Goal: Contribute content: Add original content to the website for others to see

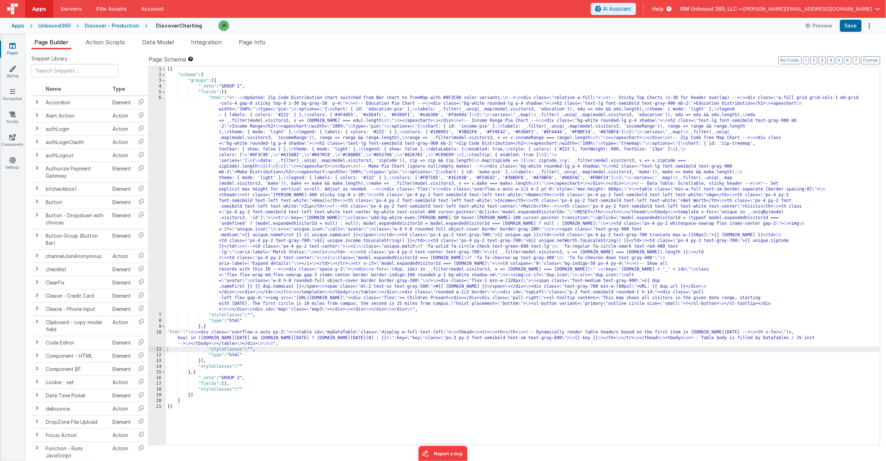
click at [285, 29] on div at bounding box center [507, 25] width 577 height 11
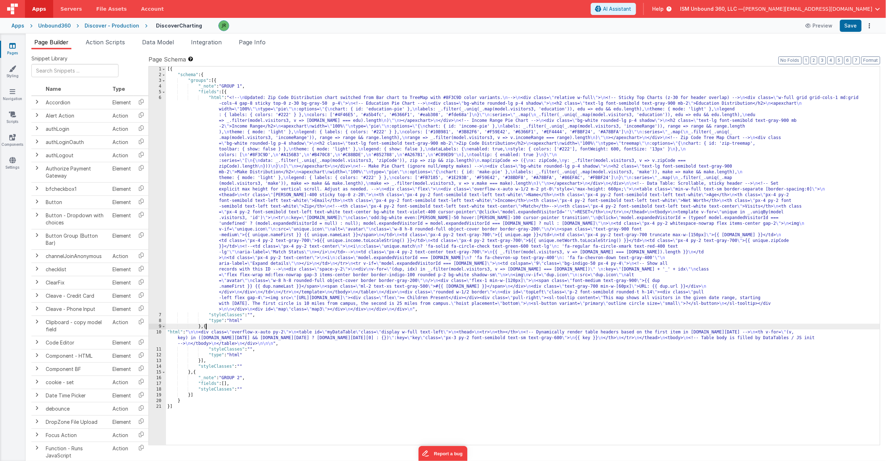
click at [206, 327] on div "[{ "schema" : { "groups" : [{ "_note" : "GROUP 1" , "fields" : [{ "html" : "<!-…" at bounding box center [523, 261] width 714 height 390
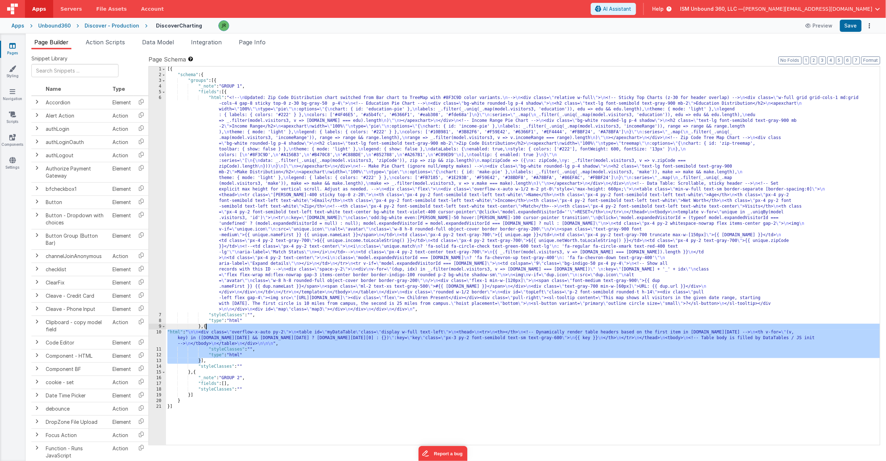
click at [311, 48] on ul "Page Builder Action Scripts Data Model Integration Page Info" at bounding box center [456, 43] width 861 height 11
click at [14, 43] on icon at bounding box center [12, 45] width 6 height 7
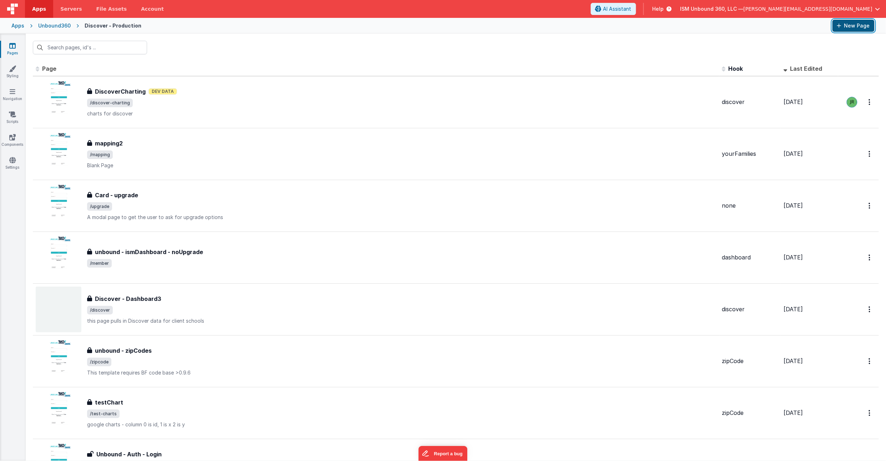
click at [855, 27] on button "New Page" at bounding box center [854, 26] width 42 height 12
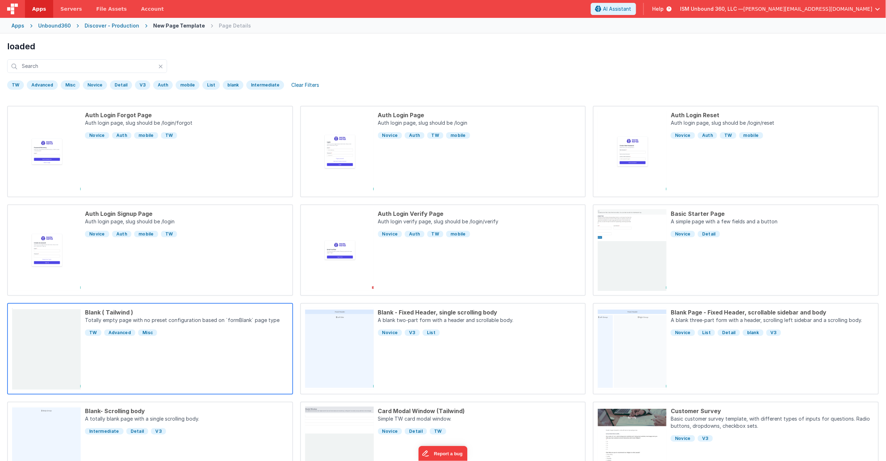
click at [187, 340] on div "Blank ( Tailwind ) Totally empty page with no preset configuration based on `fo…" at bounding box center [184, 348] width 207 height 81
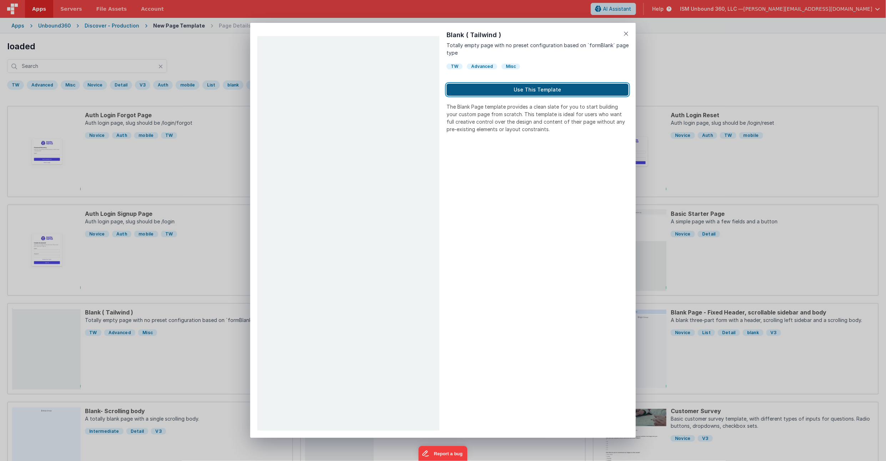
click at [531, 91] on button "Use This Template" at bounding box center [538, 90] width 182 height 12
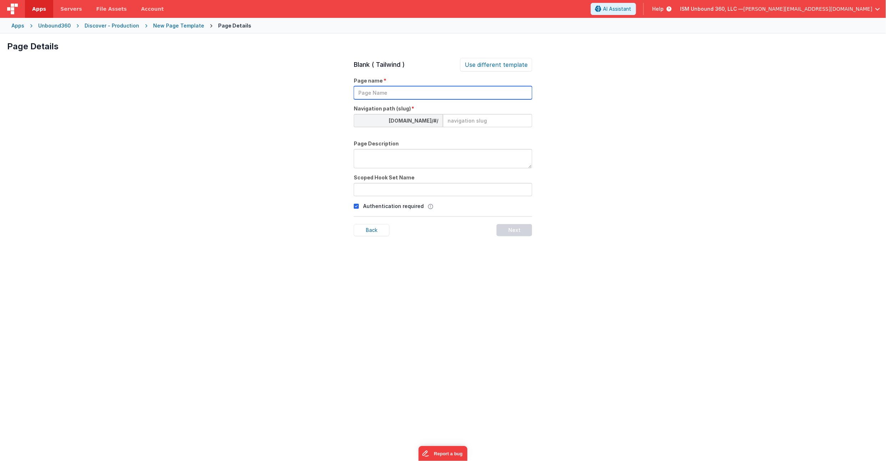
click at [450, 91] on input "text" at bounding box center [443, 92] width 179 height 13
type input "dataTable - Test"
type input "datatable"
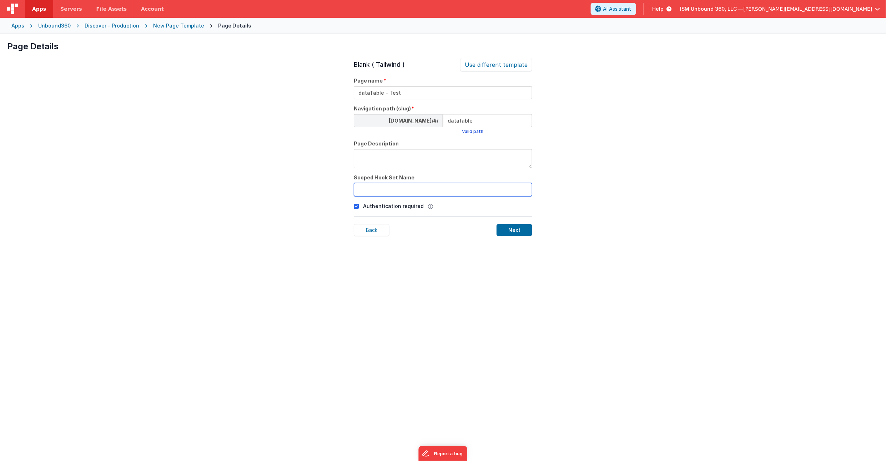
click at [393, 187] on input "text" at bounding box center [443, 189] width 179 height 13
type input "discover"
click at [512, 230] on div "Next" at bounding box center [515, 230] width 36 height 12
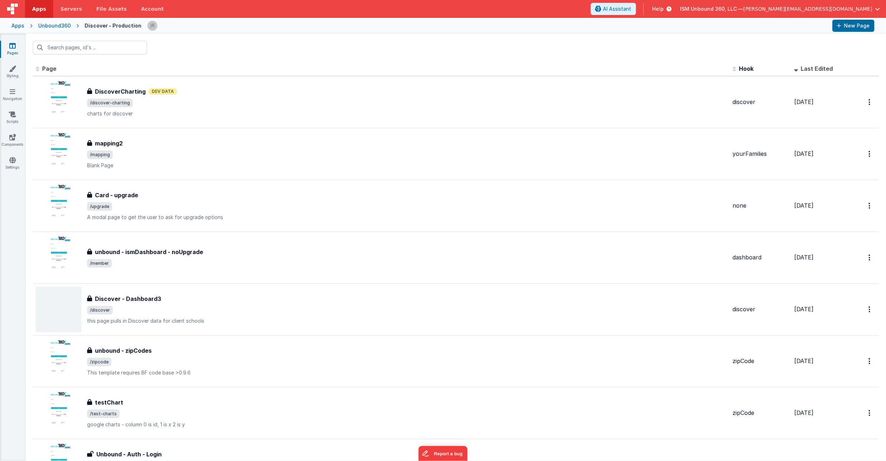
click at [811, 69] on span "Last Edited" at bounding box center [817, 68] width 32 height 7
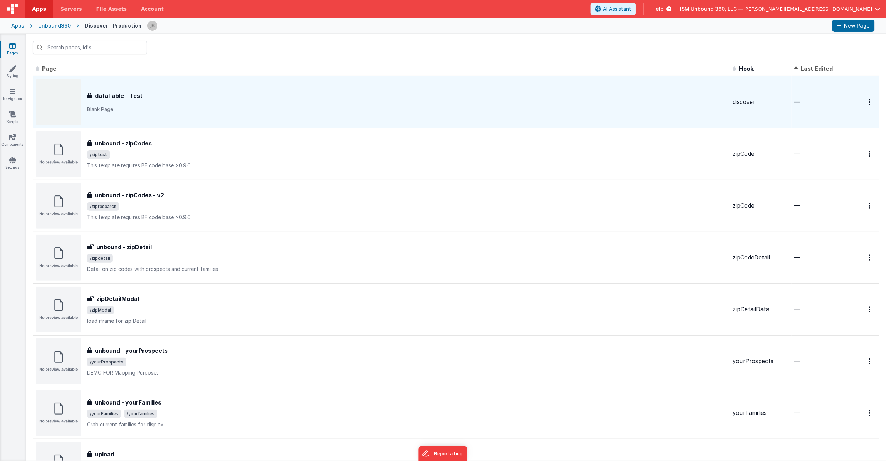
click at [811, 69] on span "Last Edited" at bounding box center [817, 68] width 32 height 7
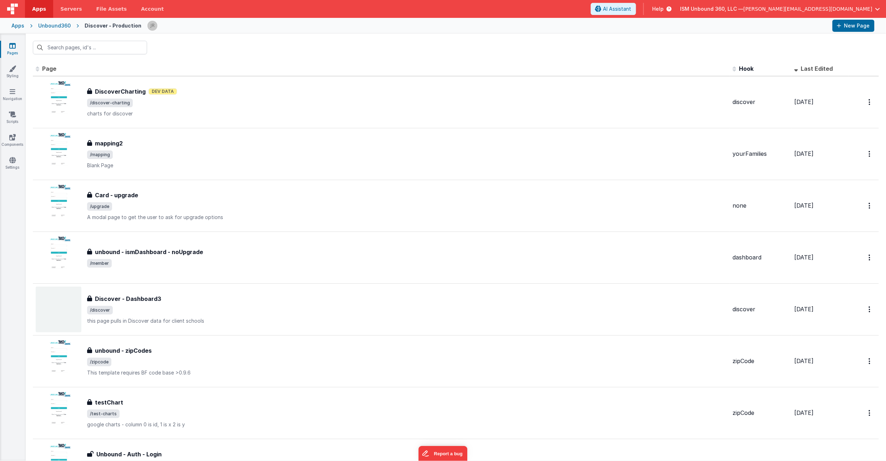
click at [811, 69] on span "Last Edited" at bounding box center [817, 68] width 32 height 7
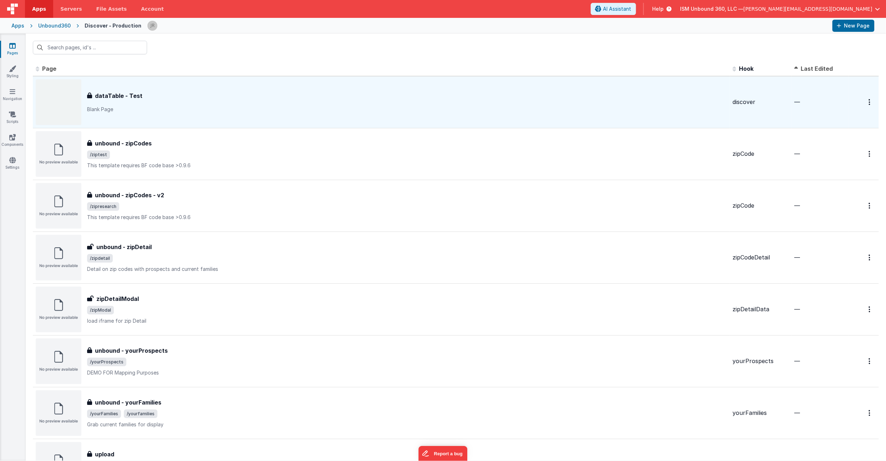
click at [562, 100] on div "dataTable - Test" at bounding box center [407, 95] width 640 height 9
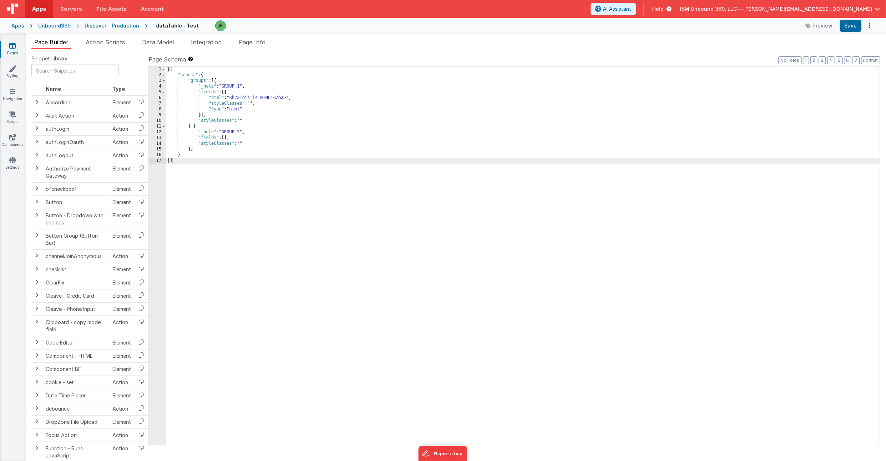
click at [227, 92] on div "[{ "schema" : { "groups" : [{ "_note" : "GROUP 1" , "fields" : [{ "html" : "<h2…" at bounding box center [523, 261] width 714 height 390
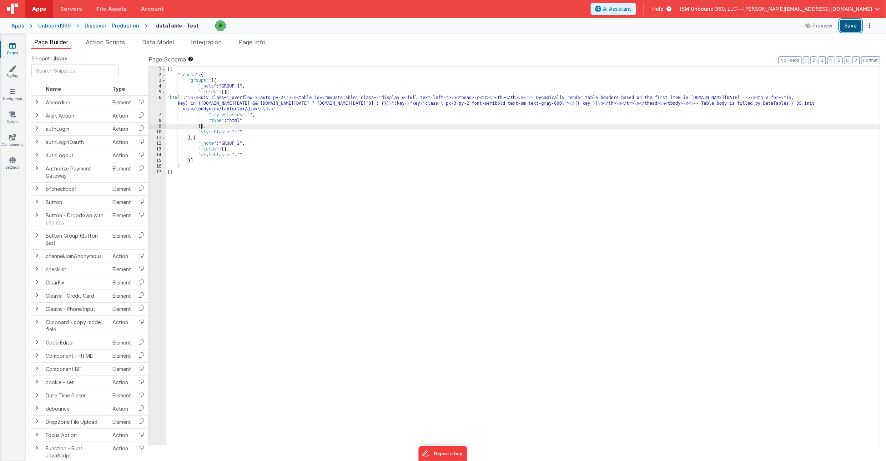
click at [847, 27] on button "Save" at bounding box center [851, 26] width 22 height 12
click at [812, 25] on icon at bounding box center [809, 25] width 7 height 5
click at [818, 26] on button "Preview" at bounding box center [820, 25] width 36 height 11
click at [168, 42] on span "Data Model" at bounding box center [158, 42] width 32 height 7
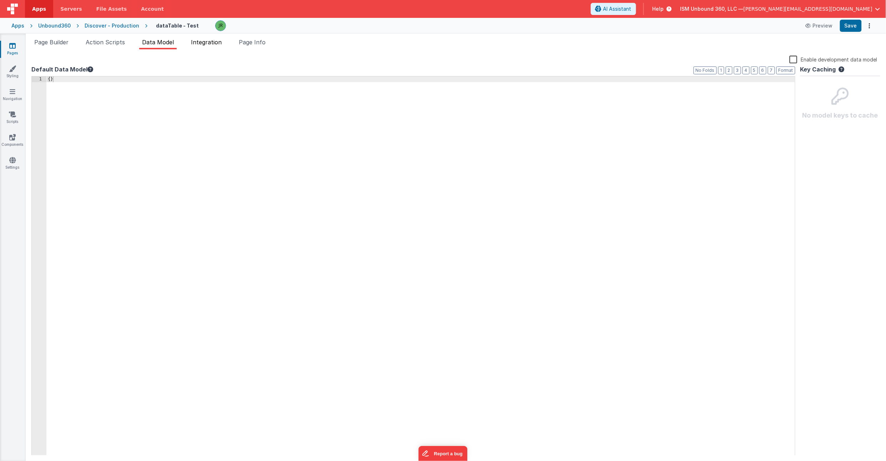
click at [210, 40] on span "Integration" at bounding box center [206, 42] width 31 height 7
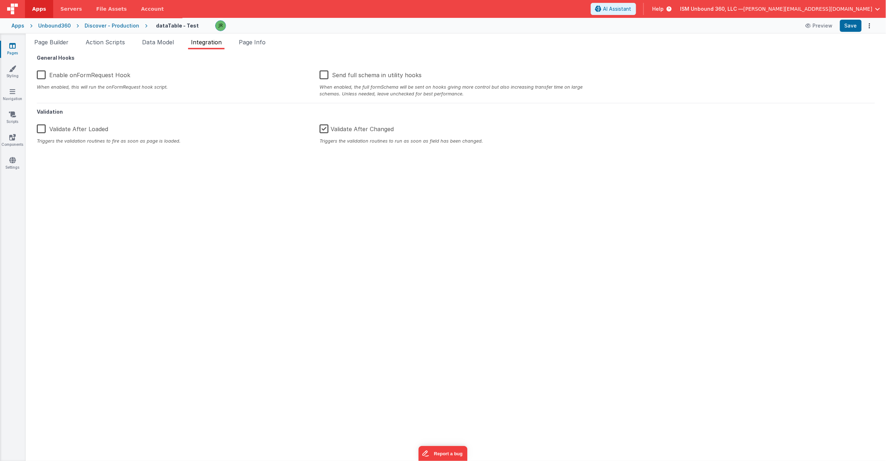
click at [61, 78] on label "Enable onFormRequest Hook" at bounding box center [84, 73] width 94 height 15
click at [0, 0] on input "Enable onFormRequest Hook" at bounding box center [0, 0] width 0 height 0
click at [844, 26] on button "Save" at bounding box center [851, 26] width 22 height 12
